Goal: Information Seeking & Learning: Learn about a topic

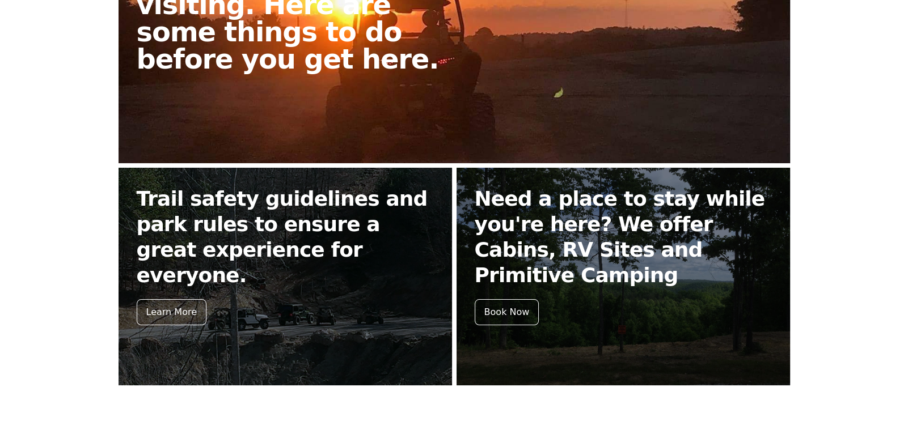
scroll to position [388, 0]
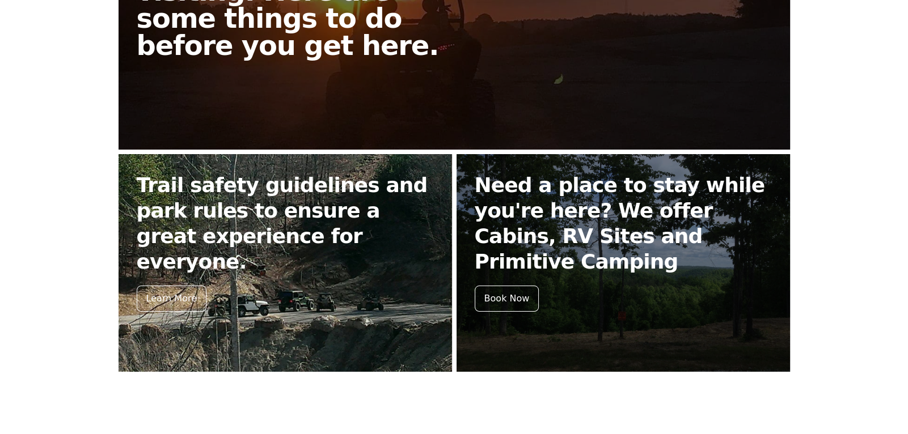
click at [297, 197] on h2 "Trail safety guidelines and park rules to ensure a great experience for everyon…" at bounding box center [285, 223] width 297 height 102
click at [168, 286] on div "Learn More" at bounding box center [172, 299] width 70 height 26
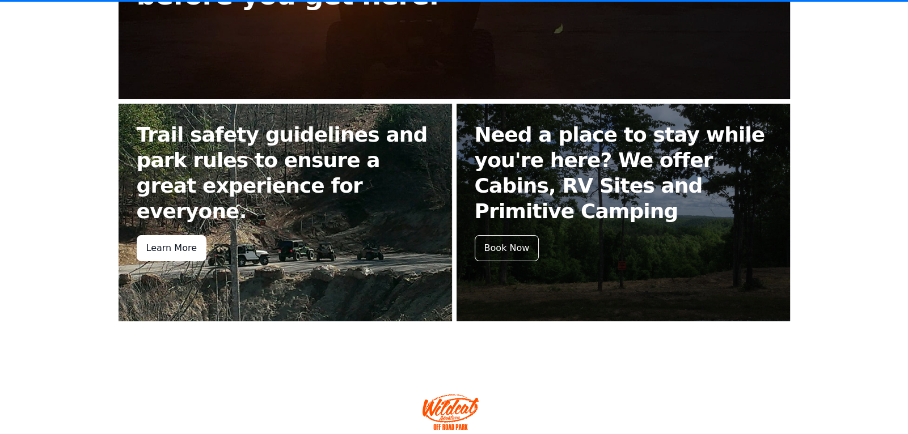
scroll to position [440, 0]
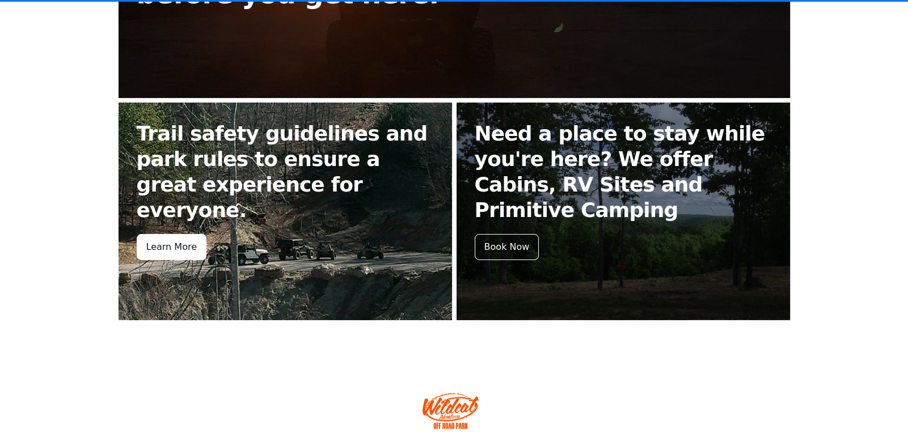
click at [189, 234] on div "Learn More" at bounding box center [172, 247] width 70 height 26
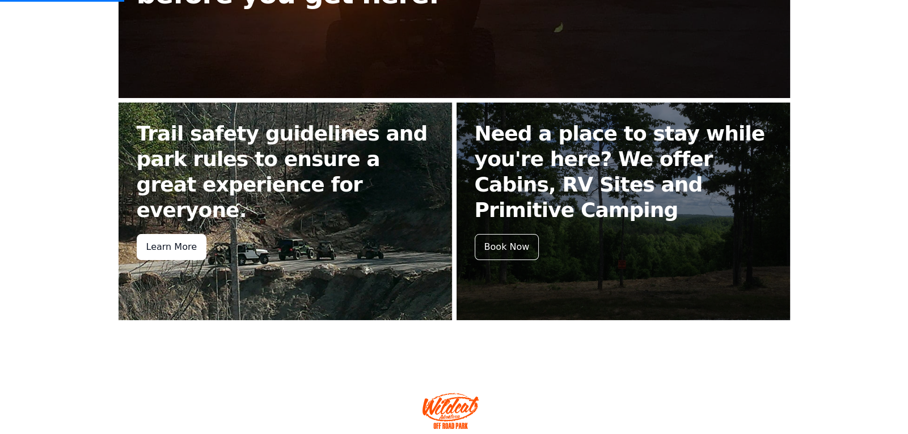
click at [164, 234] on div "Learn More" at bounding box center [172, 247] width 70 height 26
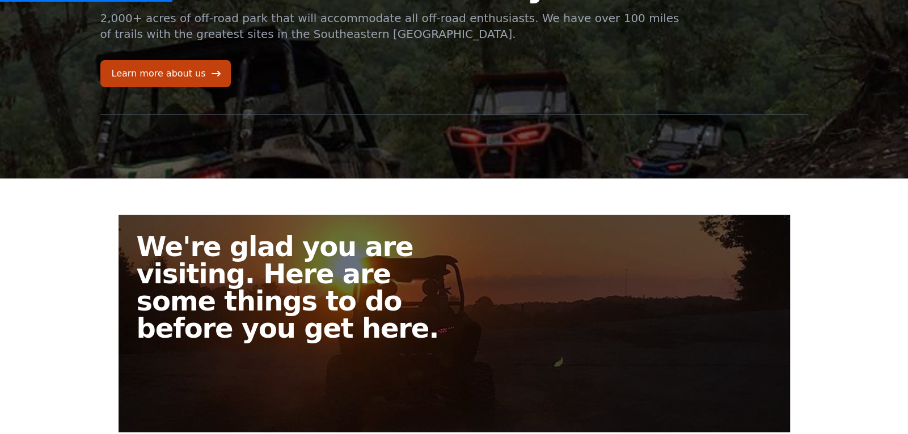
scroll to position [0, 0]
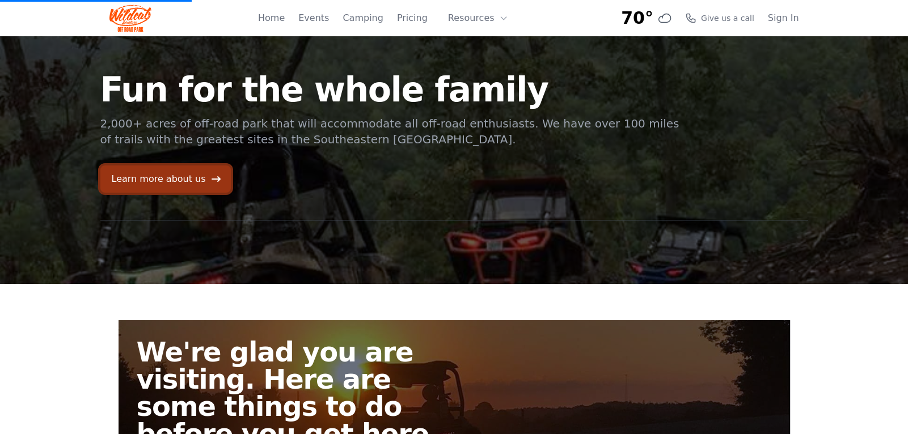
click at [177, 174] on link "Learn more about us" at bounding box center [165, 179] width 130 height 27
click at [210, 176] on icon at bounding box center [215, 179] width 11 height 11
click at [492, 116] on div "Fun for the whole family 2,000+ acres of off-road park that will accommodate al…" at bounding box center [390, 133] width 581 height 120
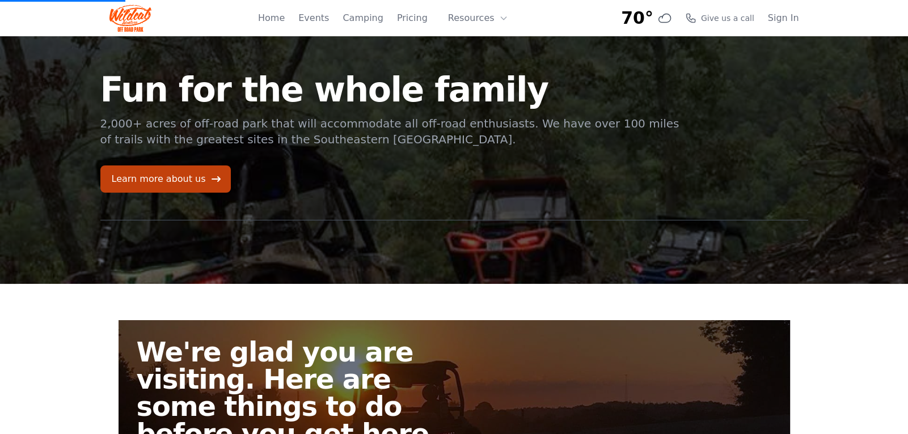
click at [377, 98] on h1 "Fun for the whole family" at bounding box center [390, 90] width 581 height 34
click at [377, 96] on h1 "Fun for the whole family" at bounding box center [390, 90] width 581 height 34
